Goal: Navigation & Orientation: Find specific page/section

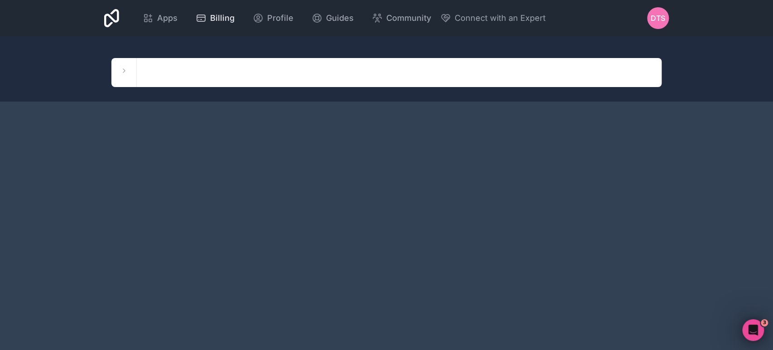
click at [205, 24] on link "Billing" at bounding box center [214, 18] width 53 height 20
click at [176, 4] on div "Apps Billing Profile Guides Community Connect with an Expert DTS Billing Profil…" at bounding box center [386, 18] width 579 height 36
click at [157, 28] on link "Apps" at bounding box center [159, 18] width 49 height 20
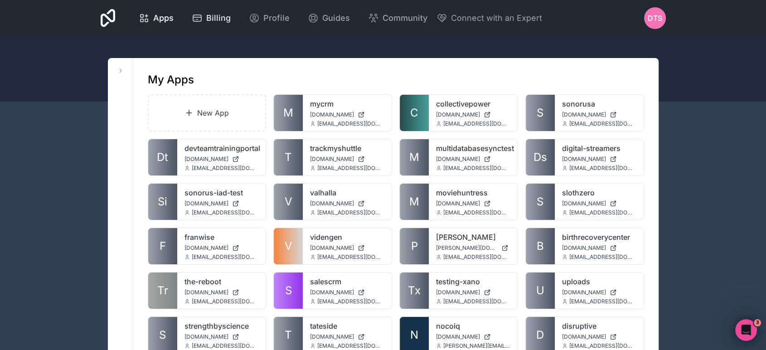
click at [197, 18] on icon at bounding box center [197, 18] width 11 height 11
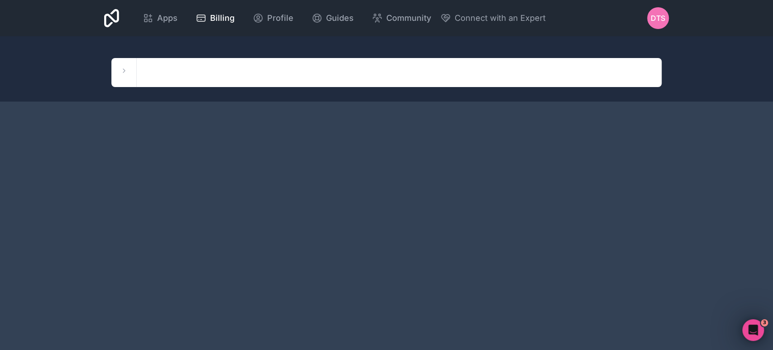
click at [117, 75] on div "Workspaces [PERSON_NAME] Workspace test [PERSON_NAME]-workspace Superior Connec…" at bounding box center [123, 72] width 25 height 29
click at [122, 73] on icon at bounding box center [124, 70] width 7 height 7
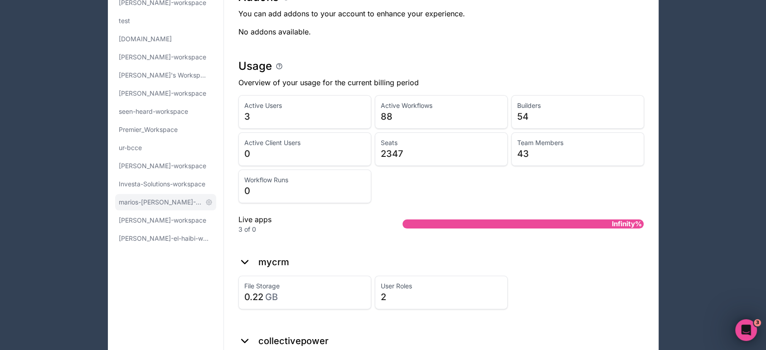
scroll to position [201, 0]
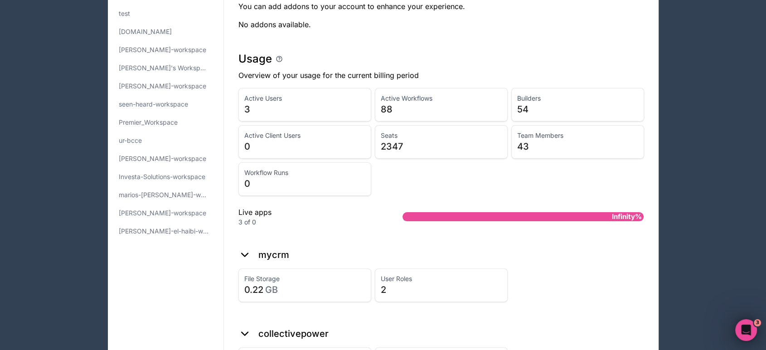
click at [154, 231] on span "[PERSON_NAME]-el-haibi-workspace" at bounding box center [160, 231] width 83 height 9
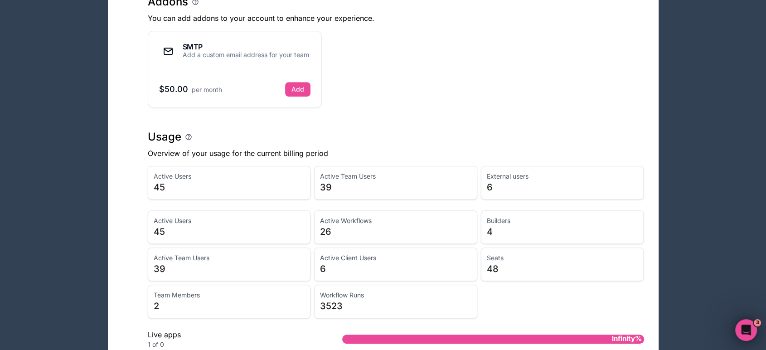
scroll to position [654, 0]
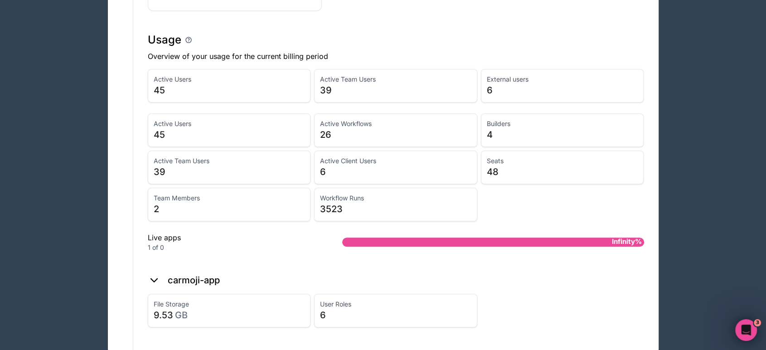
click at [360, 93] on span "39" at bounding box center [395, 90] width 151 height 13
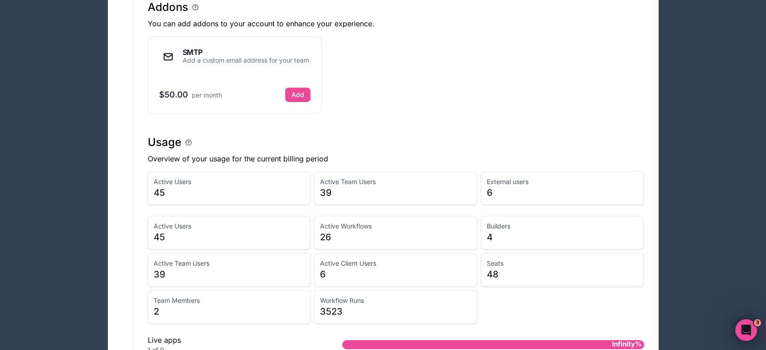
scroll to position [627, 0]
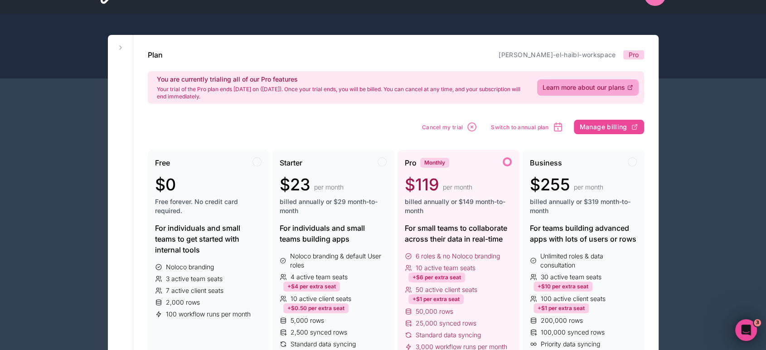
scroll to position [23, 0]
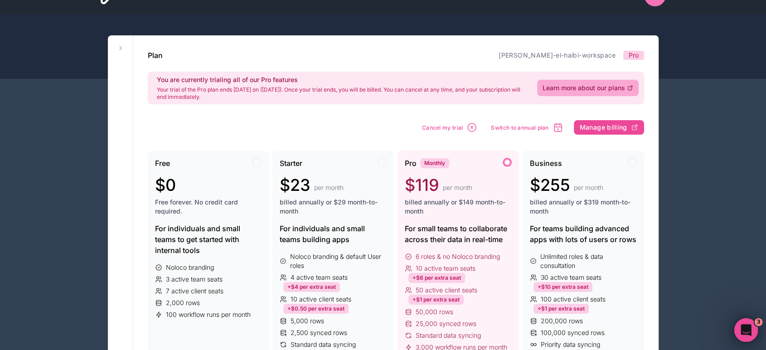
click at [742, 331] on icon "Open Intercom Messenger" at bounding box center [744, 328] width 15 height 15
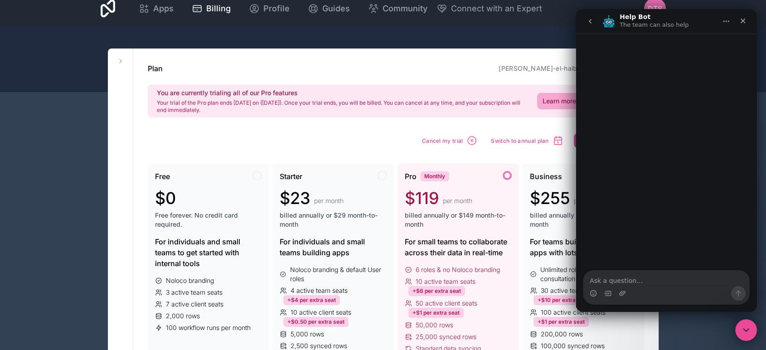
scroll to position [0, 0]
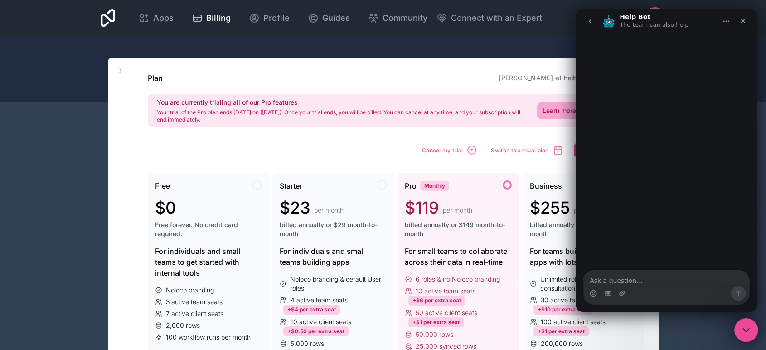
click at [738, 323] on div "Close Intercom Messenger" at bounding box center [744, 329] width 22 height 22
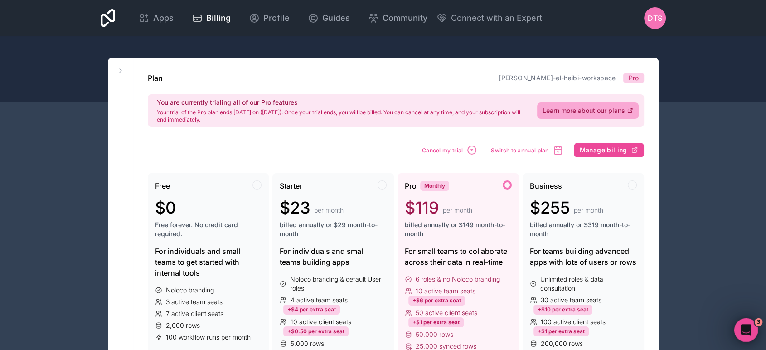
click at [739, 328] on icon "Open Intercom Messenger" at bounding box center [744, 328] width 15 height 15
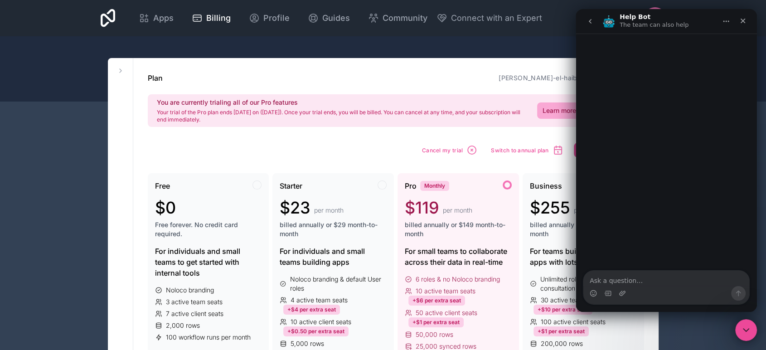
click at [593, 19] on icon "go back" at bounding box center [589, 21] width 7 height 7
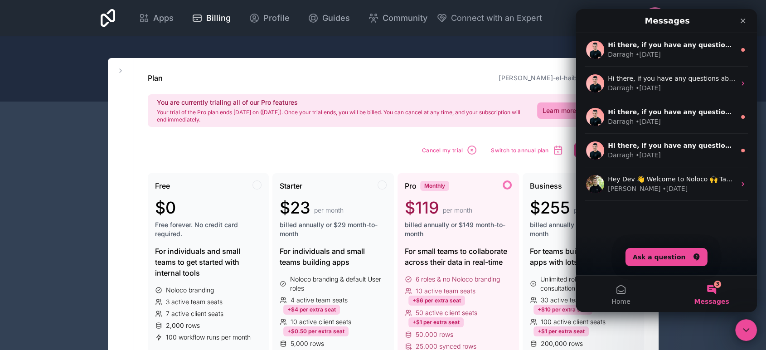
click at [152, 55] on div at bounding box center [383, 68] width 766 height 65
click at [161, 16] on span "Apps" at bounding box center [163, 18] width 20 height 13
